Goal: Complete application form

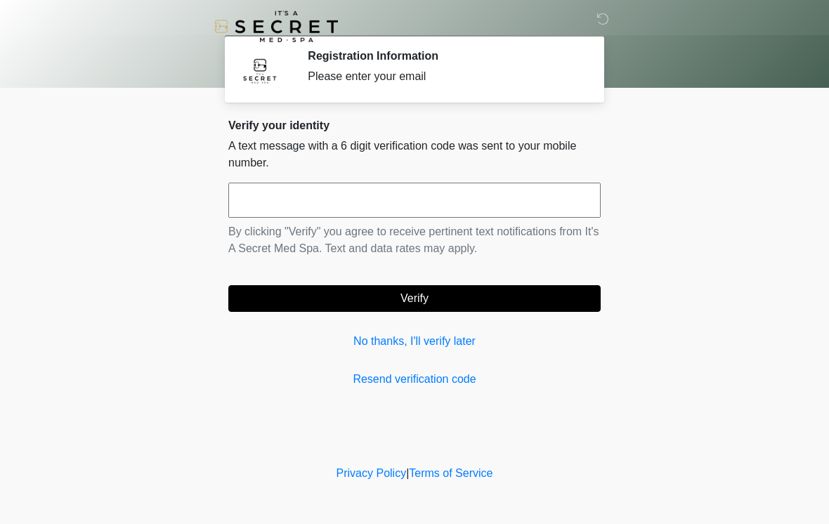
click at [548, 196] on input "text" at bounding box center [414, 200] width 372 height 35
click at [507, 202] on input "***" at bounding box center [414, 200] width 372 height 35
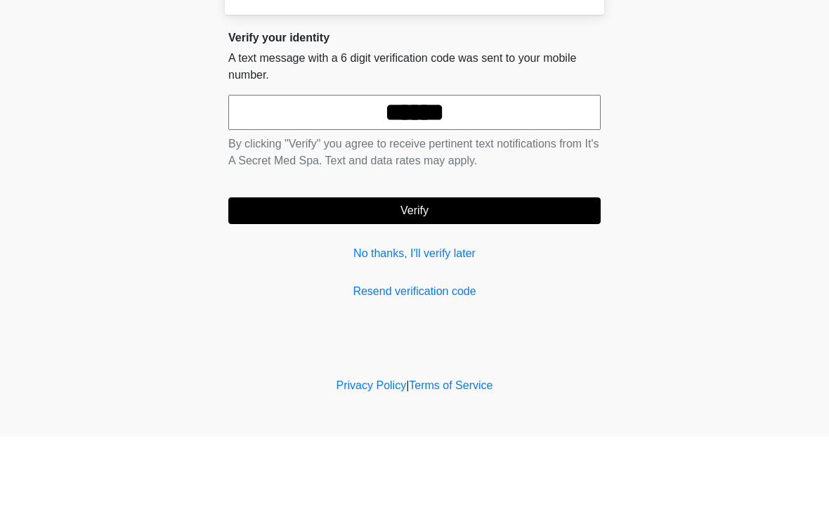
type input "******"
click at [534, 285] on button "Verify" at bounding box center [414, 298] width 372 height 27
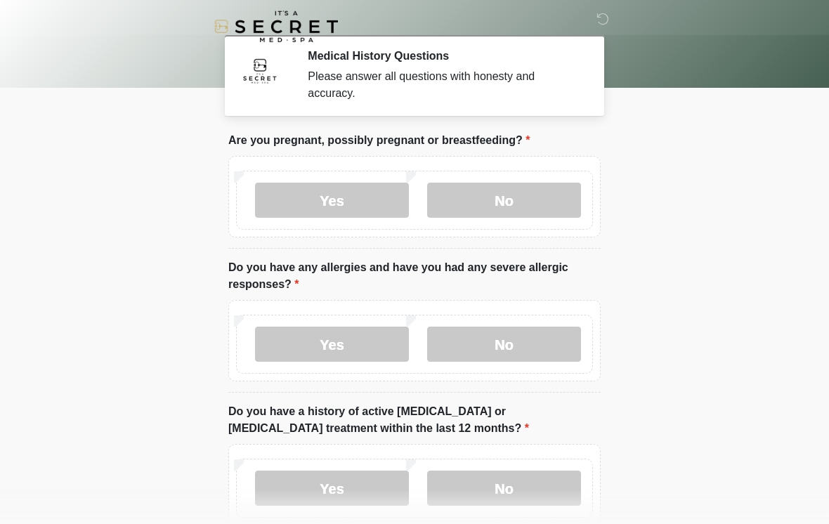
click at [522, 200] on label "No" at bounding box center [504, 200] width 154 height 35
click at [485, 339] on label "No" at bounding box center [504, 344] width 154 height 35
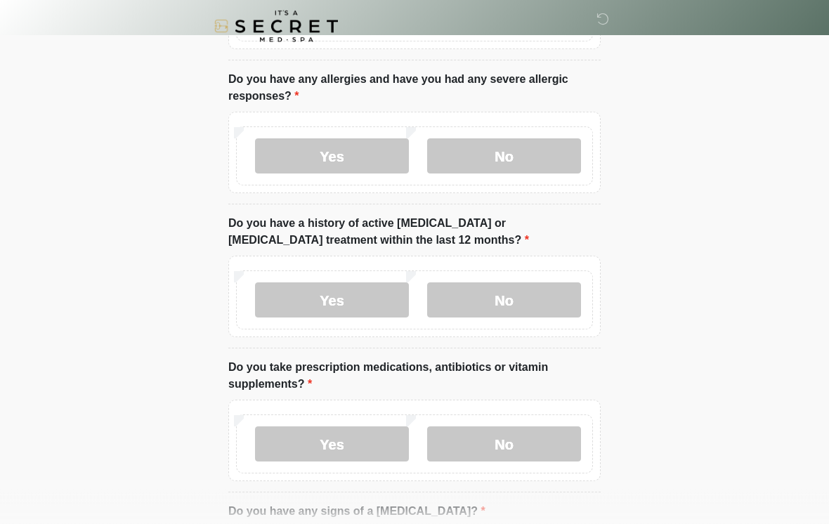
scroll to position [189, 0]
click at [551, 298] on label "No" at bounding box center [504, 299] width 154 height 35
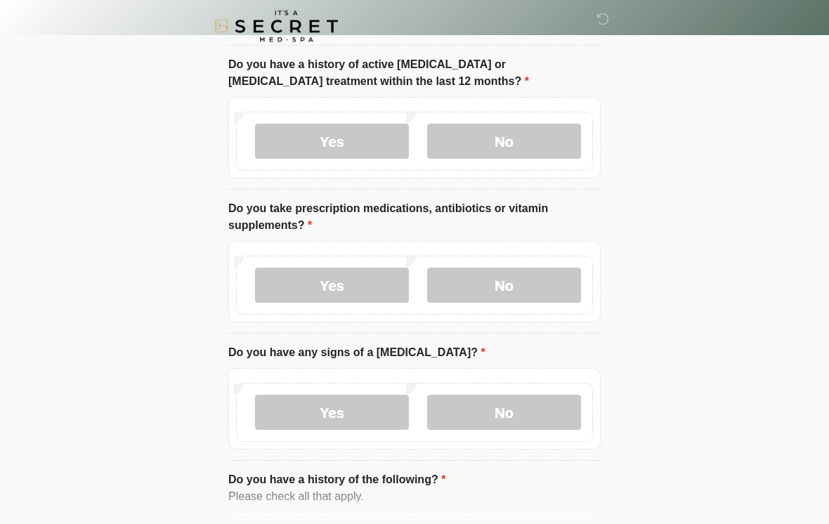
click at [369, 268] on label "Yes" at bounding box center [332, 285] width 154 height 35
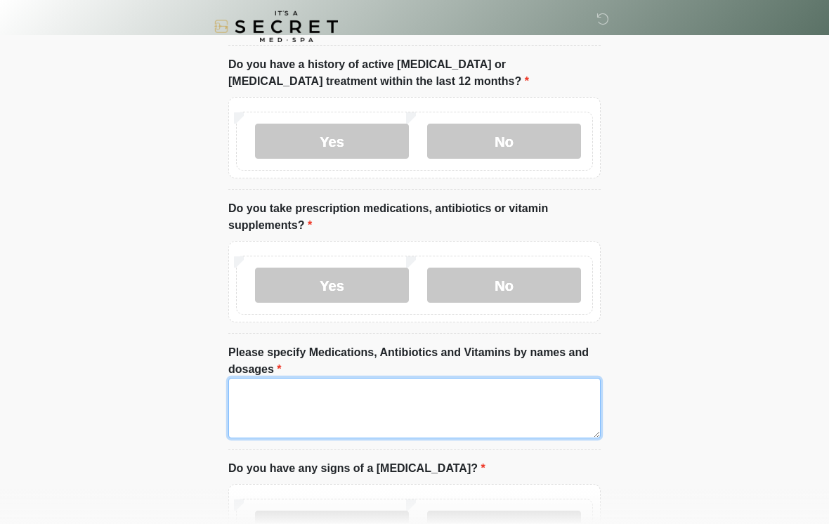
click at [348, 409] on textarea "Please specify Medications, Antibiotics and Vitamins by names and dosages" at bounding box center [414, 408] width 372 height 60
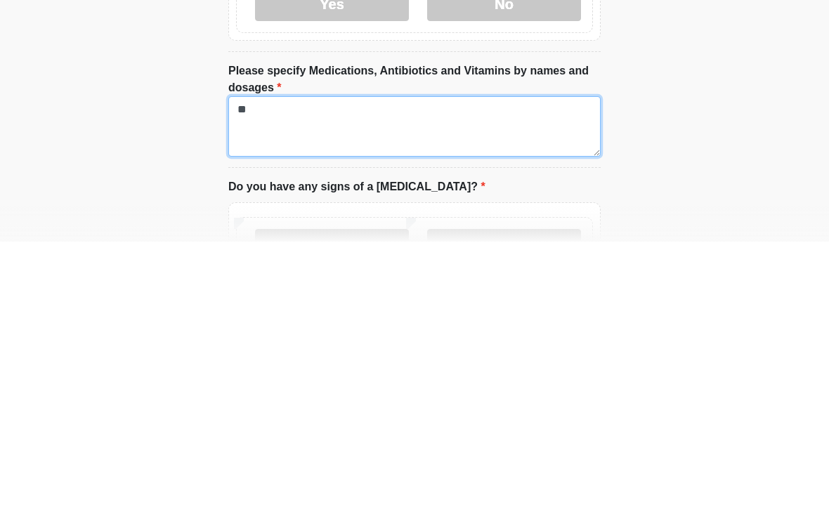
type textarea "*"
click at [327, 379] on textarea "**********" at bounding box center [414, 409] width 372 height 60
click at [278, 379] on textarea "**********" at bounding box center [414, 409] width 372 height 60
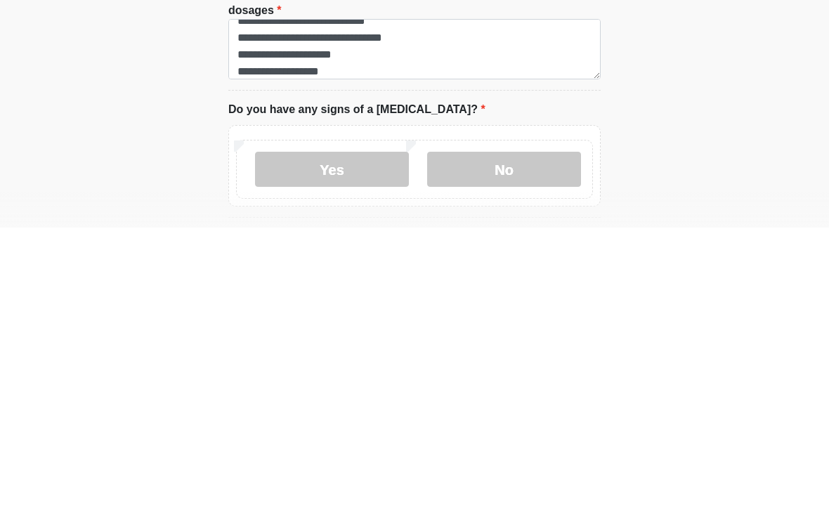
scroll to position [706, 0]
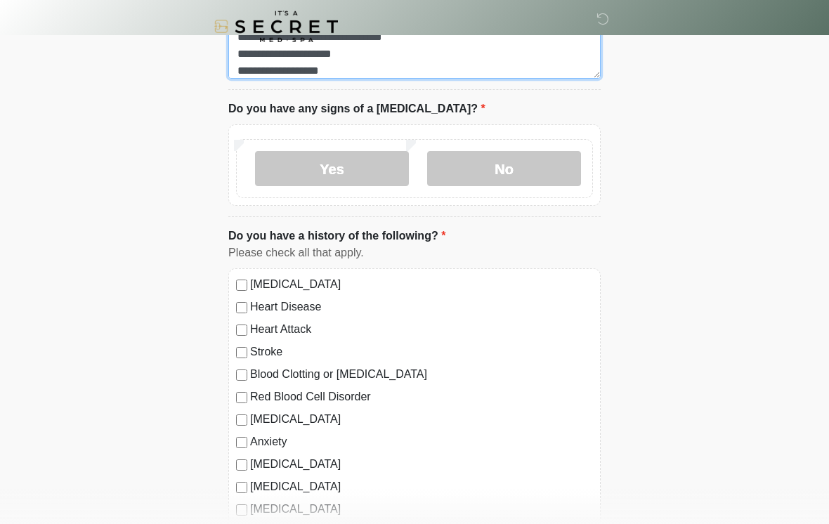
type textarea "**********"
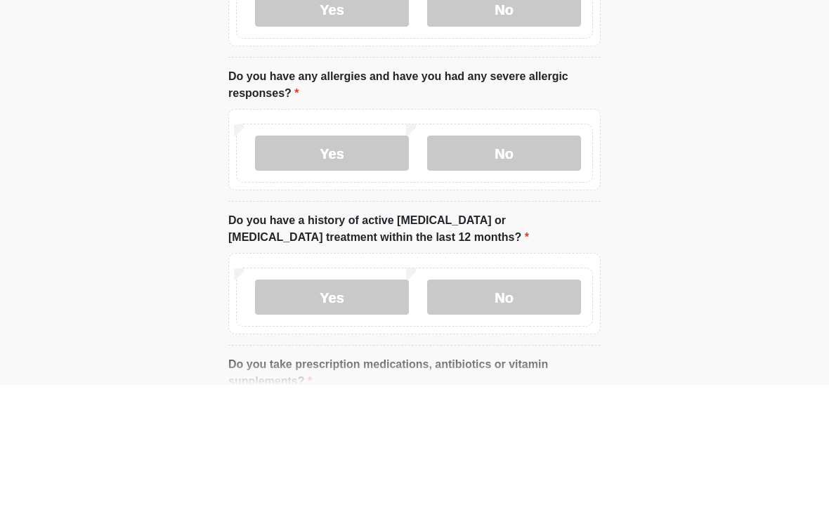
scroll to position [0, 0]
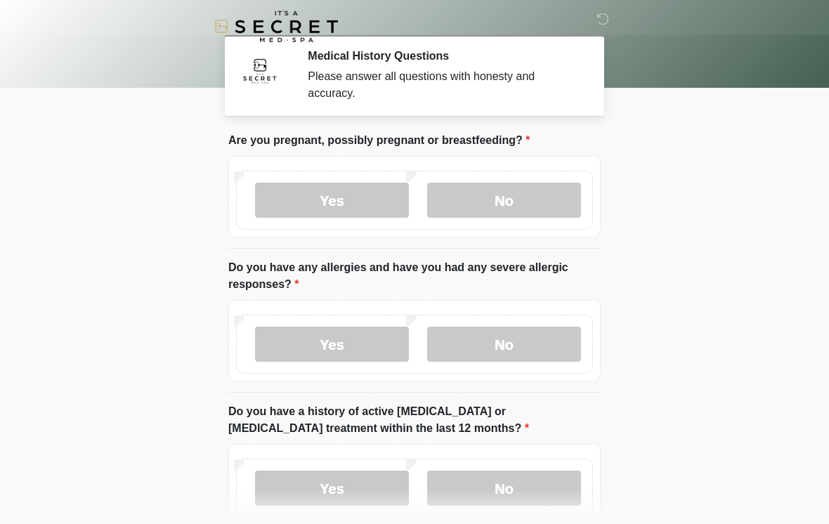
click at [514, 192] on label "No" at bounding box center [504, 200] width 154 height 35
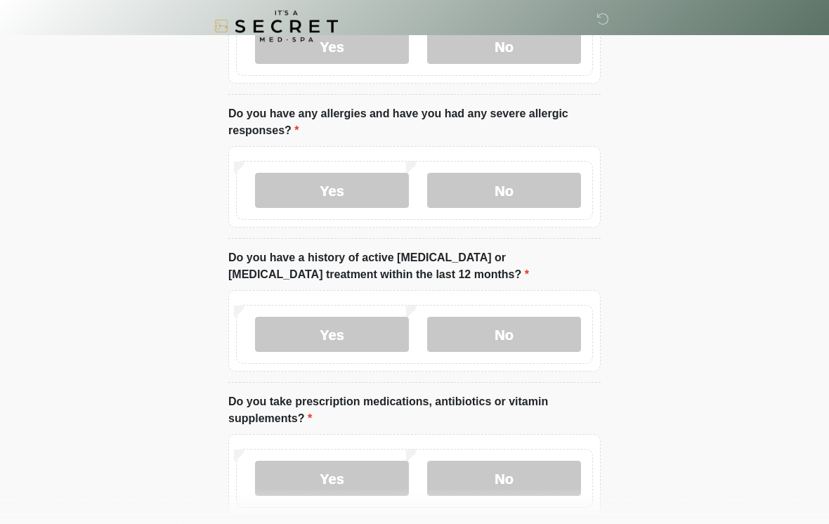
click at [539, 177] on label "No" at bounding box center [504, 190] width 154 height 35
click at [537, 324] on label "No" at bounding box center [504, 334] width 154 height 35
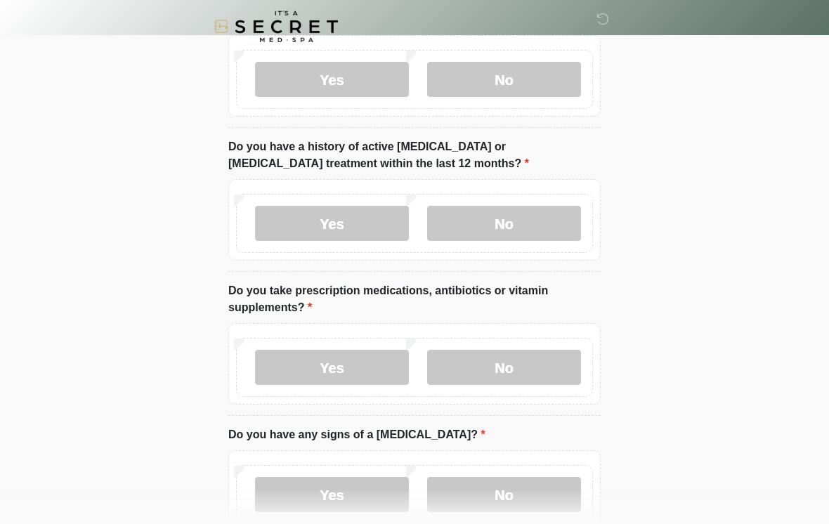
scroll to position [419, 0]
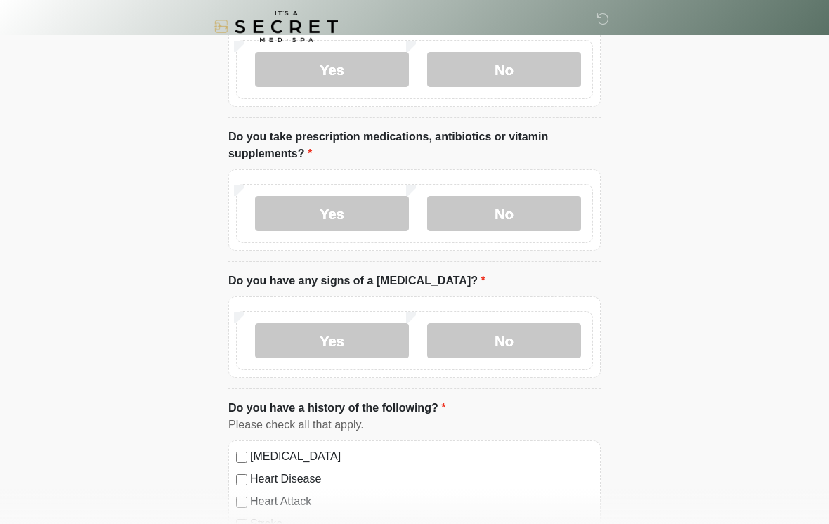
click at [364, 219] on label "Yes" at bounding box center [332, 213] width 154 height 35
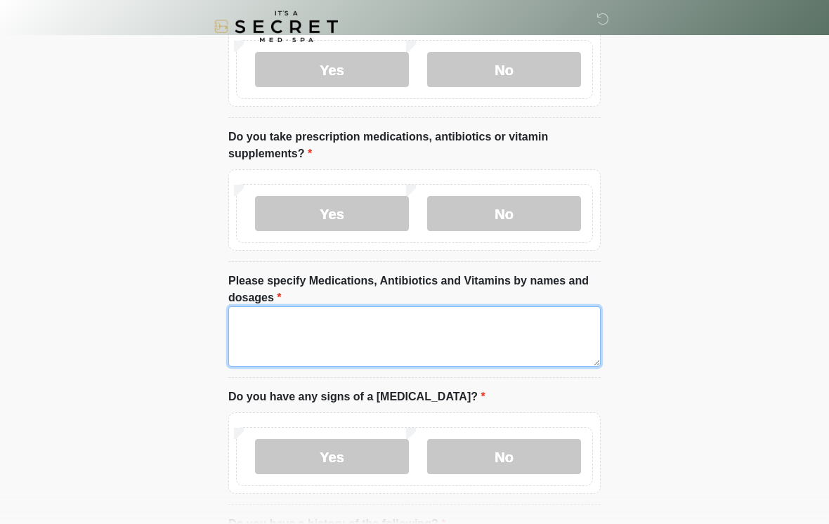
click at [452, 306] on textarea "Please specify Medications, Antibiotics and Vitamins by names and dosages" at bounding box center [414, 336] width 372 height 60
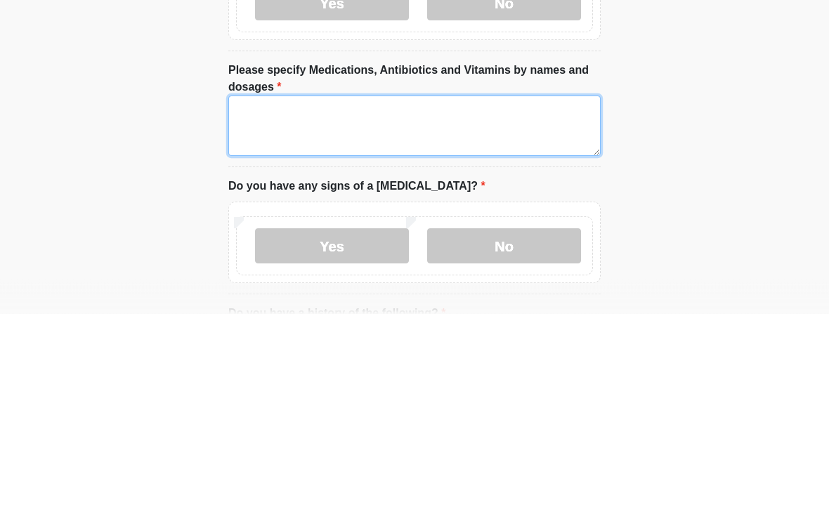
click at [388, 306] on textarea "Please specify Medications, Antibiotics and Vitamins by names and dosages" at bounding box center [414, 336] width 372 height 60
paste textarea "**********"
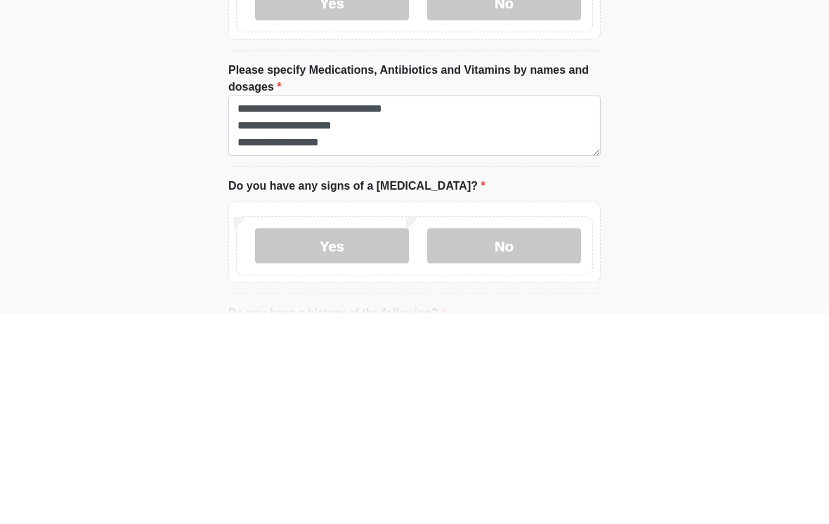
scroll to position [629, 0]
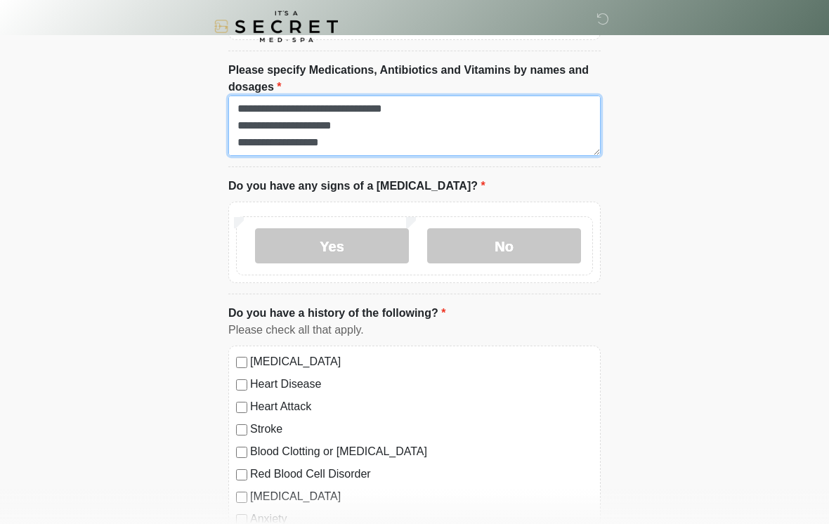
type textarea "**********"
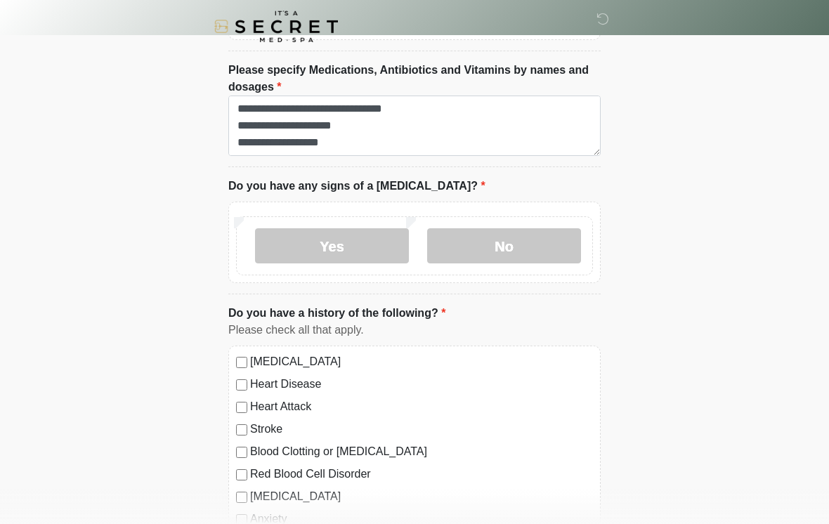
click at [517, 242] on label "No" at bounding box center [504, 245] width 154 height 35
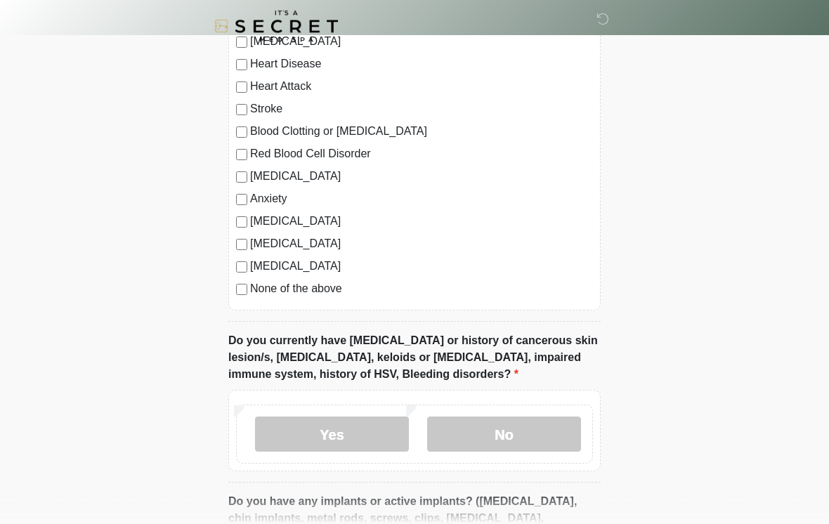
scroll to position [1017, 0]
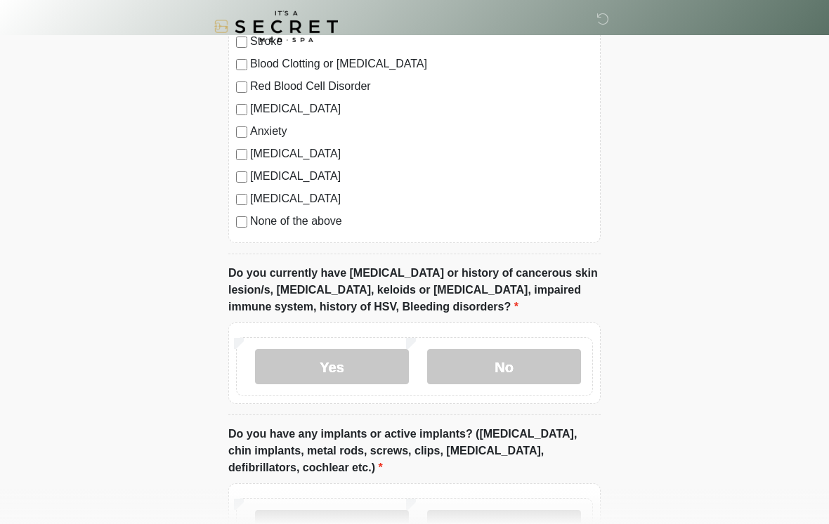
click at [511, 367] on label "No" at bounding box center [504, 366] width 154 height 35
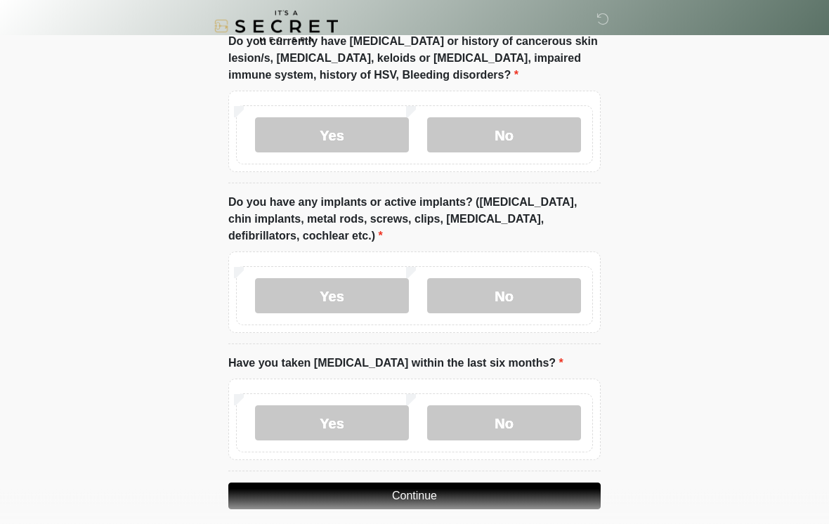
scroll to position [1247, 0]
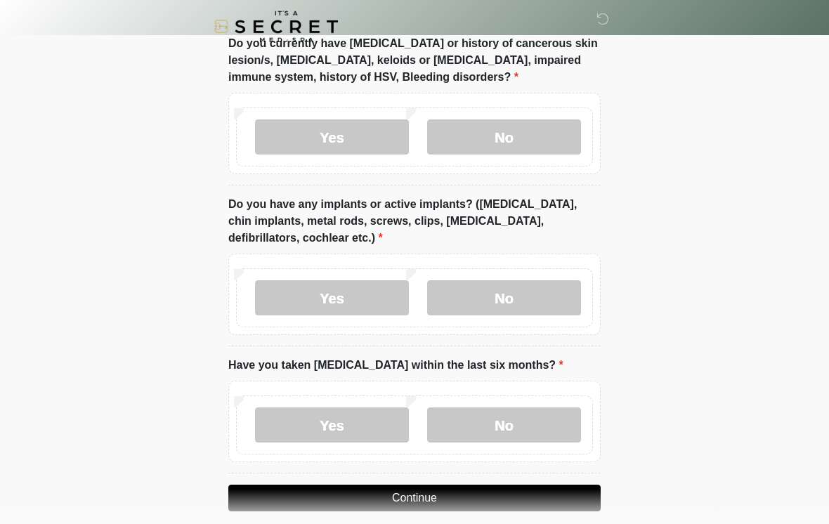
click at [547, 296] on label "No" at bounding box center [504, 297] width 154 height 35
click at [527, 429] on label "No" at bounding box center [504, 424] width 154 height 35
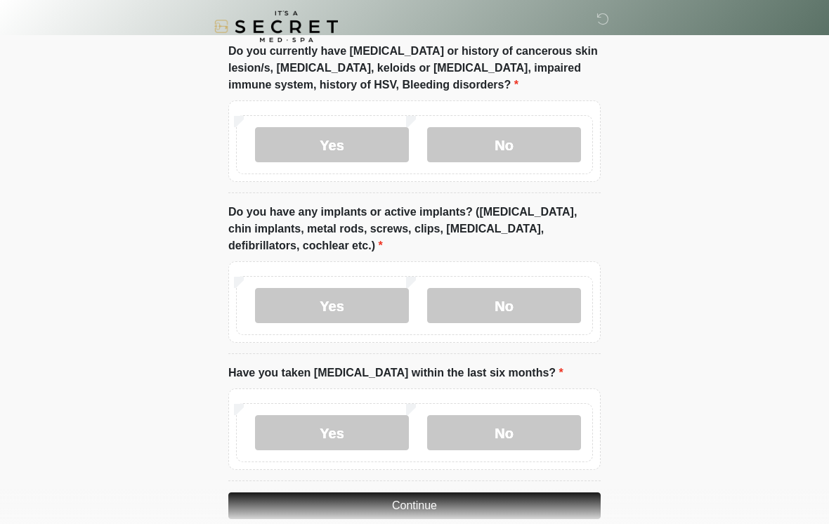
click at [489, 496] on button "Continue" at bounding box center [414, 505] width 372 height 27
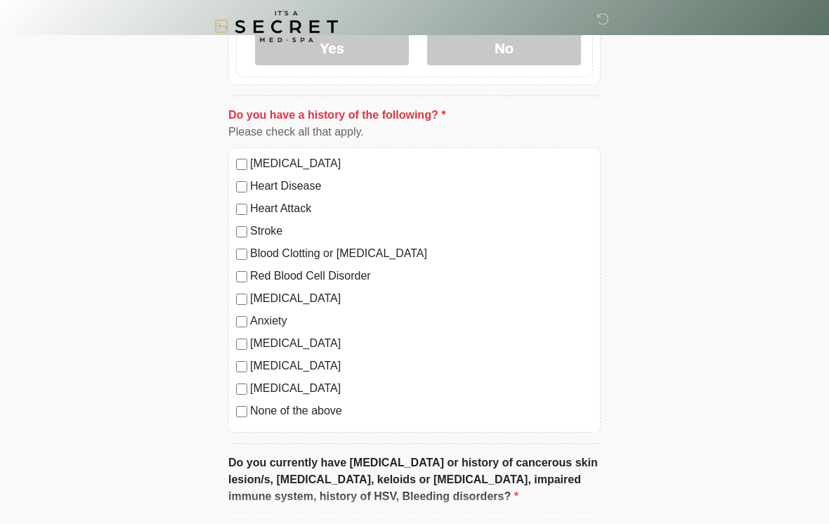
scroll to position [794, 0]
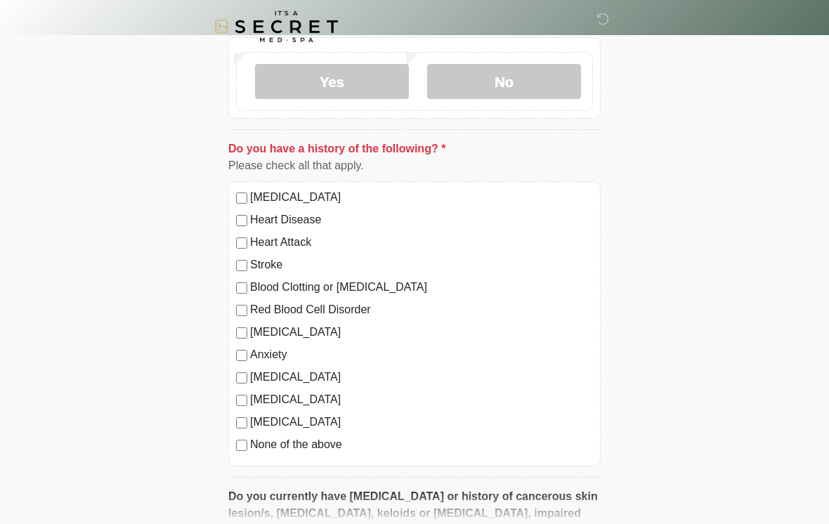
click at [301, 445] on label "None of the above" at bounding box center [421, 444] width 343 height 17
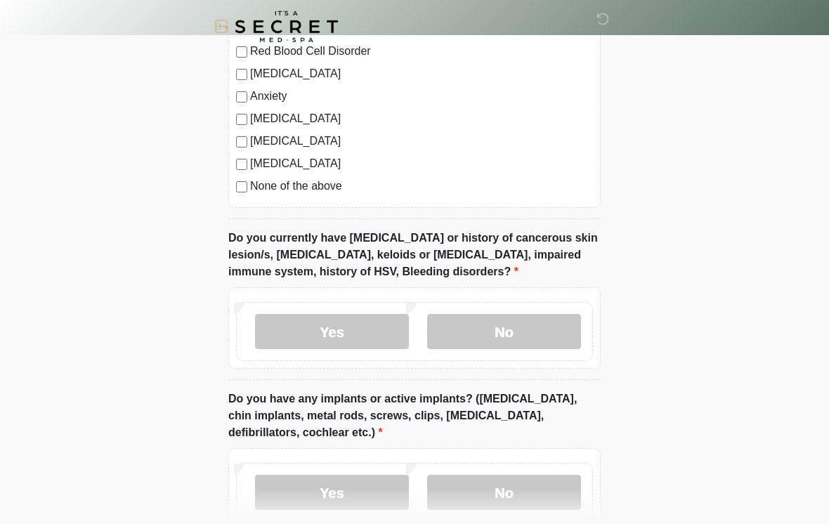
scroll to position [1284, 0]
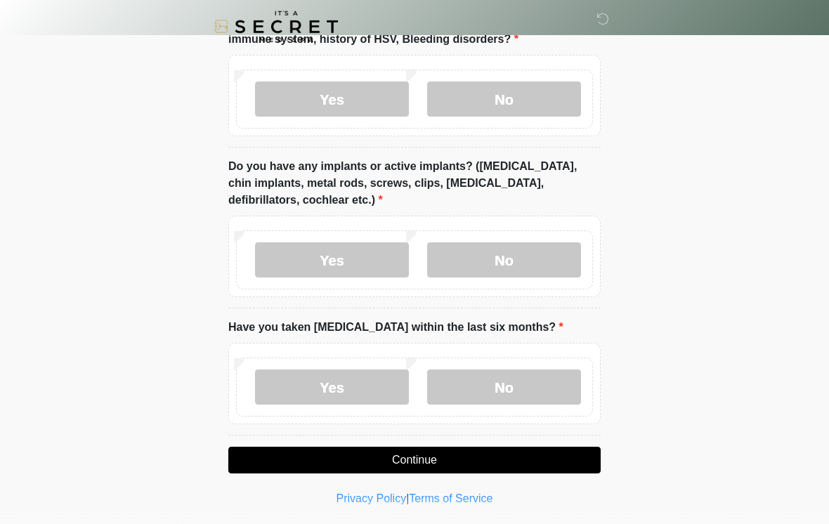
click at [521, 458] on button "Continue" at bounding box center [414, 460] width 372 height 27
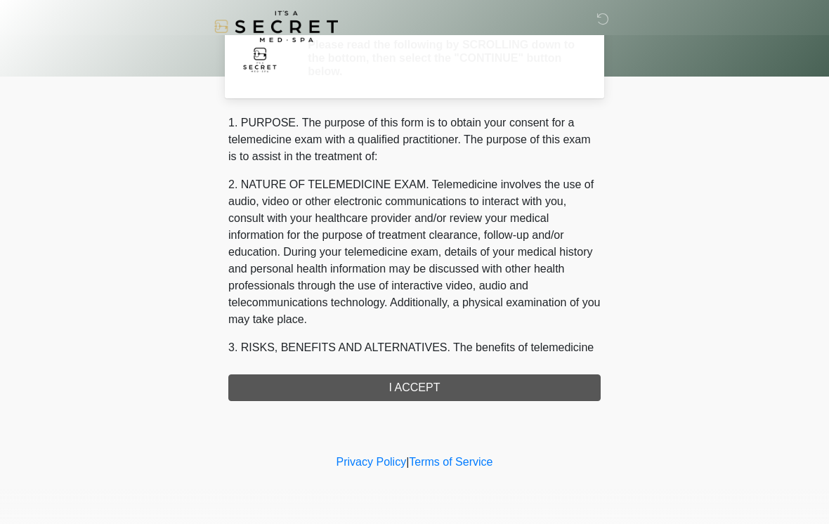
scroll to position [0, 0]
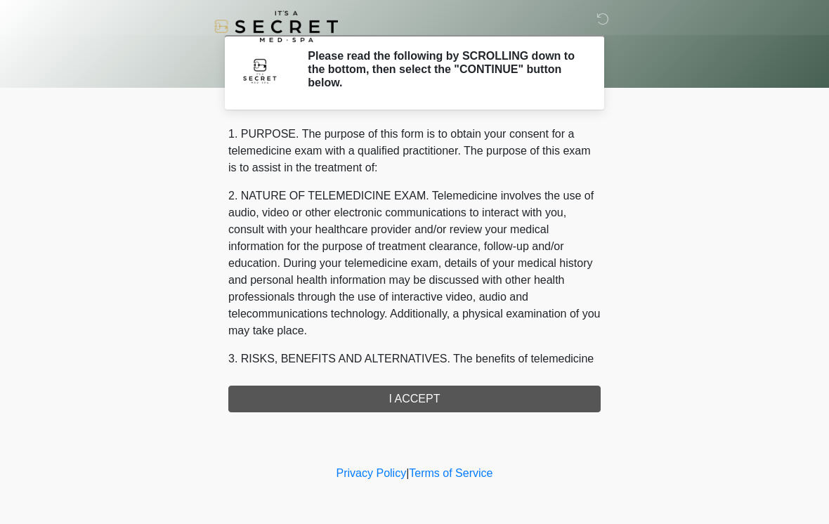
click at [563, 394] on div "1. PURPOSE. The purpose of this form is to obtain your consent for a telemedici…" at bounding box center [414, 269] width 372 height 287
click at [506, 395] on div "1. PURPOSE. The purpose of this form is to obtain your consent for a telemedici…" at bounding box center [414, 269] width 372 height 287
click at [442, 390] on div "1. PURPOSE. The purpose of this form is to obtain your consent for a telemedici…" at bounding box center [414, 269] width 372 height 287
click at [442, 402] on div "1. PURPOSE. The purpose of this form is to obtain your consent for a telemedici…" at bounding box center [414, 269] width 372 height 287
click at [430, 392] on div "1. PURPOSE. The purpose of this form is to obtain your consent for a telemedici…" at bounding box center [414, 269] width 372 height 287
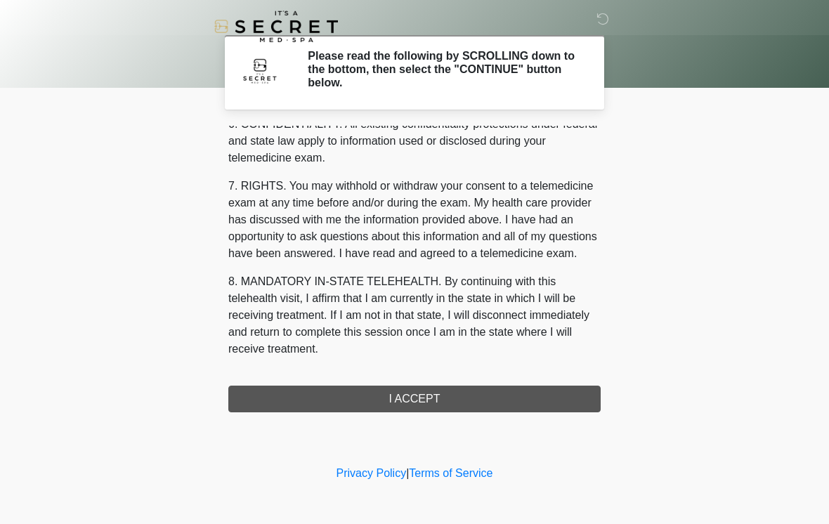
scroll to position [572, 0]
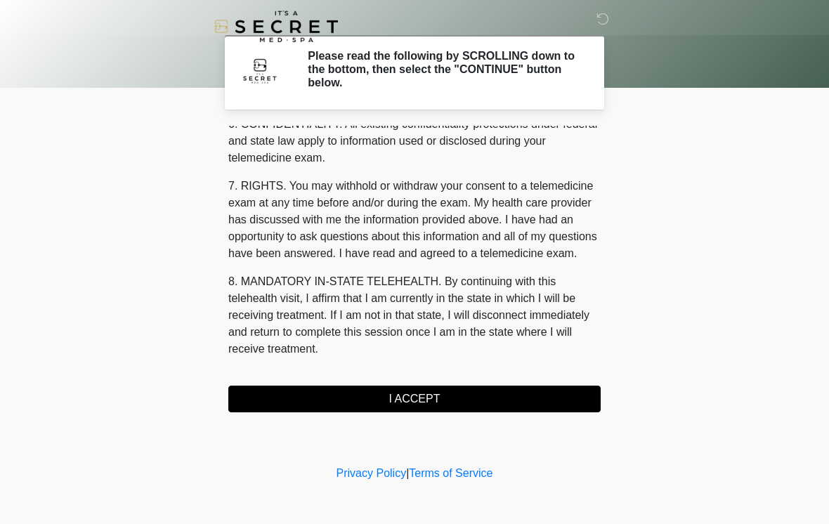
click at [476, 400] on button "I ACCEPT" at bounding box center [414, 399] width 372 height 27
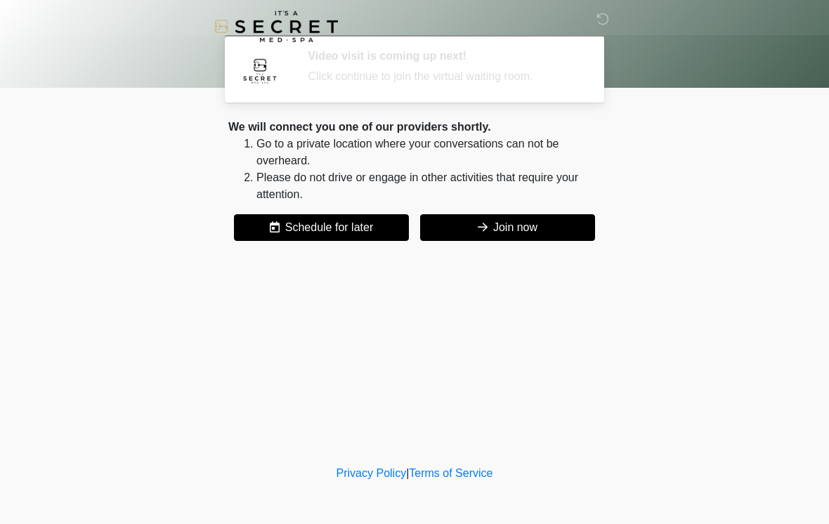
scroll to position [0, 0]
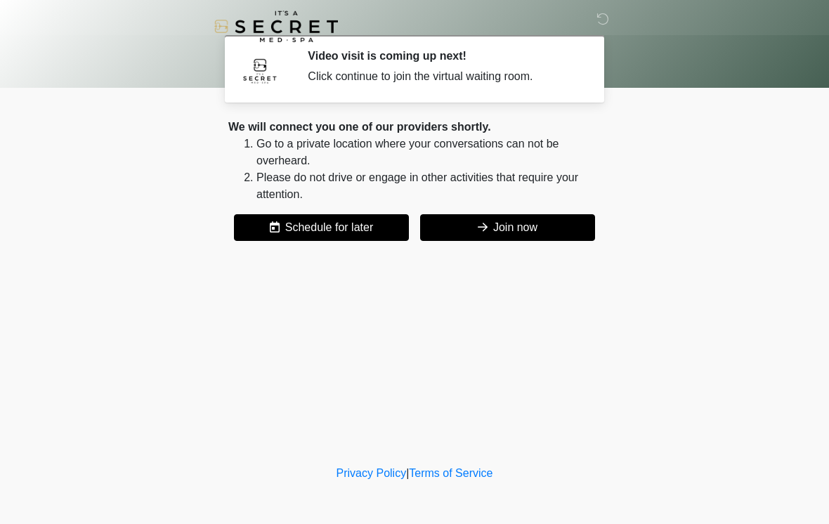
click at [540, 221] on button "Join now" at bounding box center [507, 227] width 175 height 27
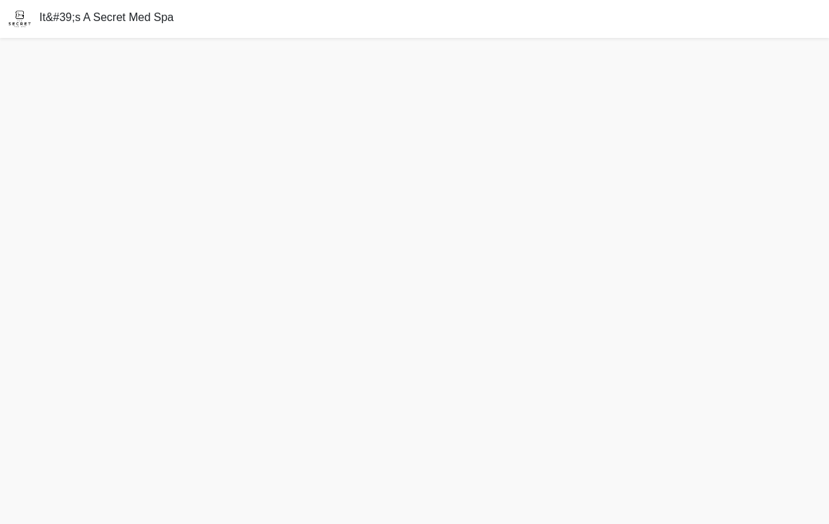
scroll to position [4, 0]
